Goal: Navigation & Orientation: Find specific page/section

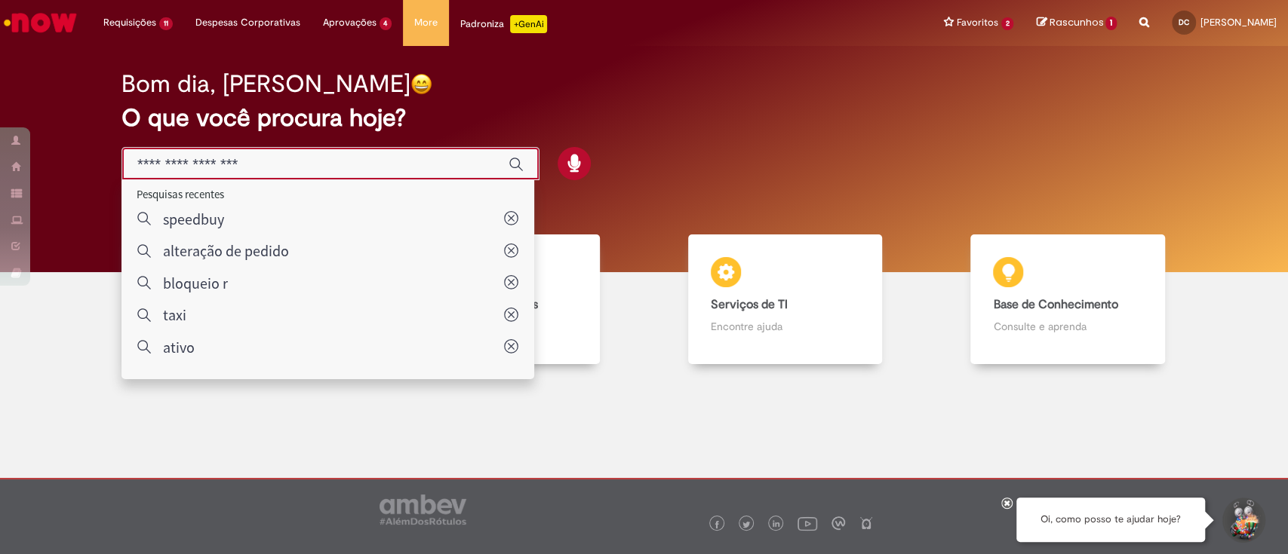
click at [88, 68] on div "Bom dia, Danielle O que você procura hoje?" at bounding box center [643, 159] width 1265 height 226
